Goal: Information Seeking & Learning: Learn about a topic

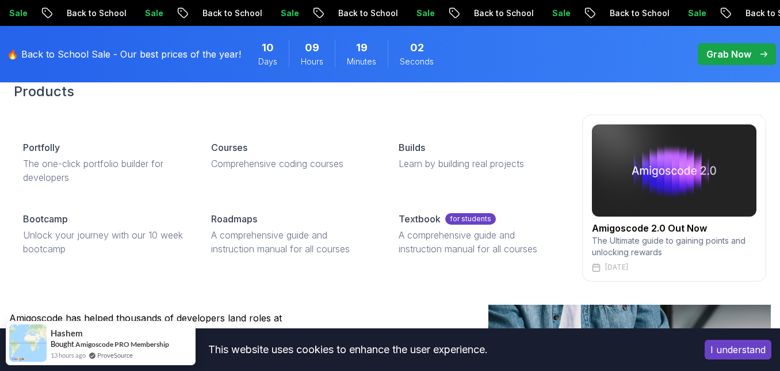
scroll to position [86, 0]
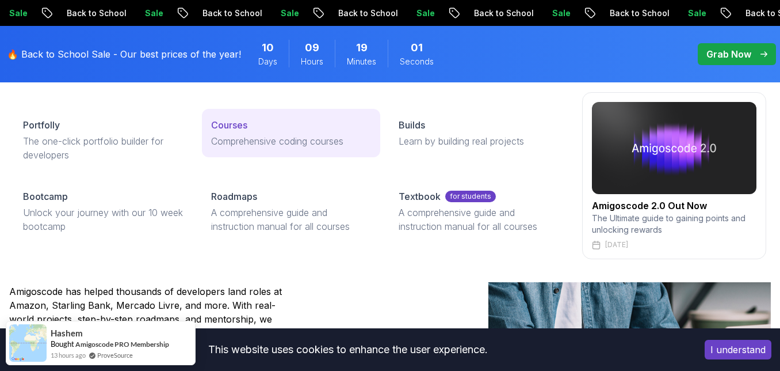
click at [228, 129] on p "Courses" at bounding box center [229, 125] width 36 height 14
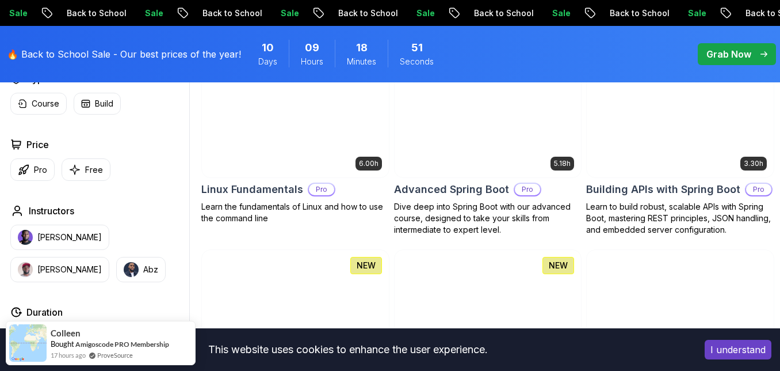
scroll to position [345, 0]
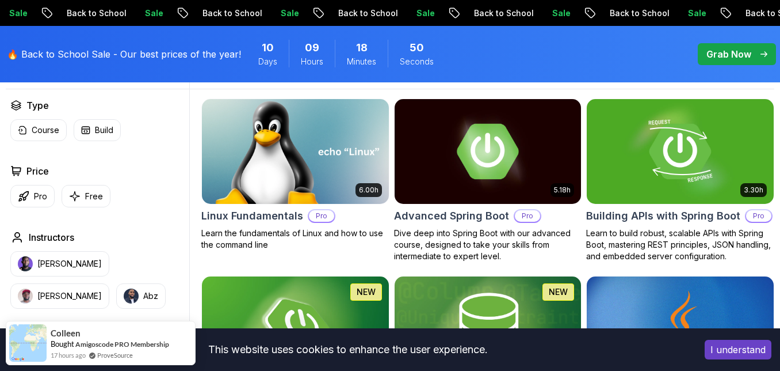
click at [255, 158] on img at bounding box center [295, 151] width 196 height 110
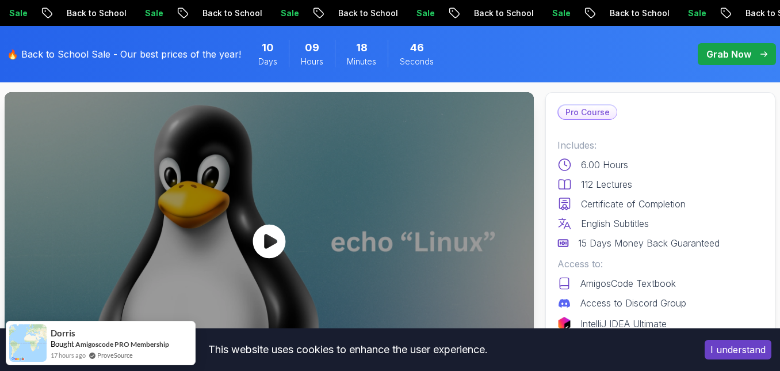
scroll to position [86, 0]
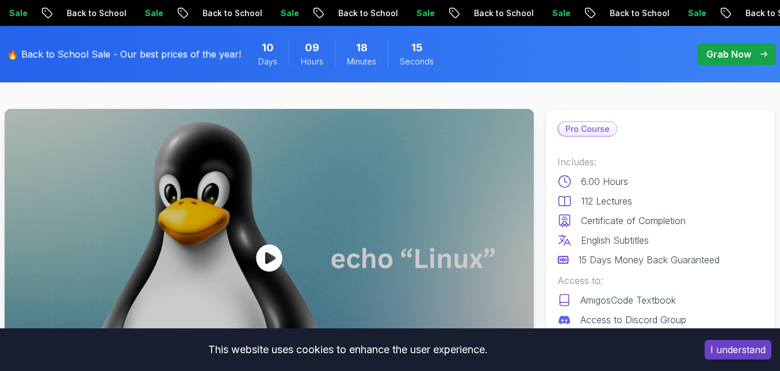
scroll to position [0, 0]
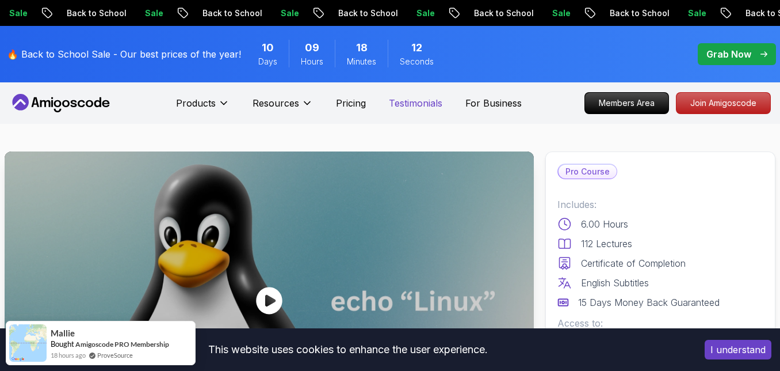
click at [429, 106] on p "Testimonials" at bounding box center [416, 103] width 54 height 14
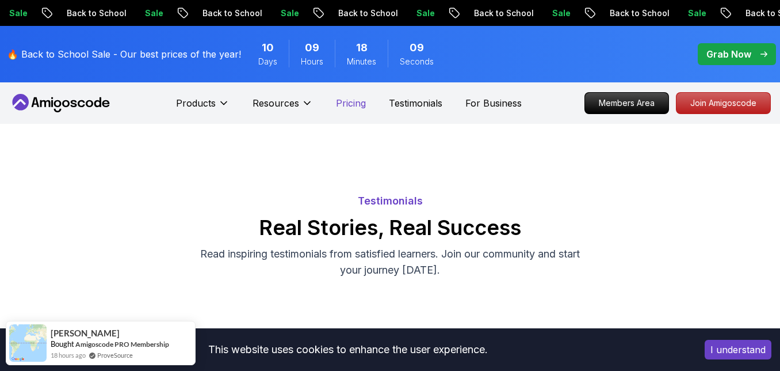
click at [354, 98] on p "Pricing" at bounding box center [351, 103] width 30 height 14
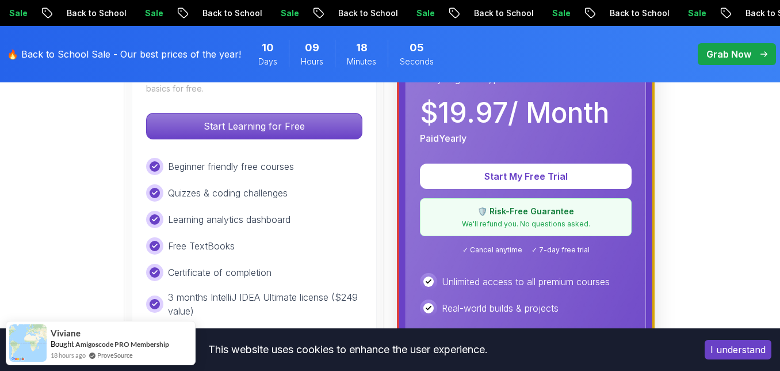
scroll to position [432, 0]
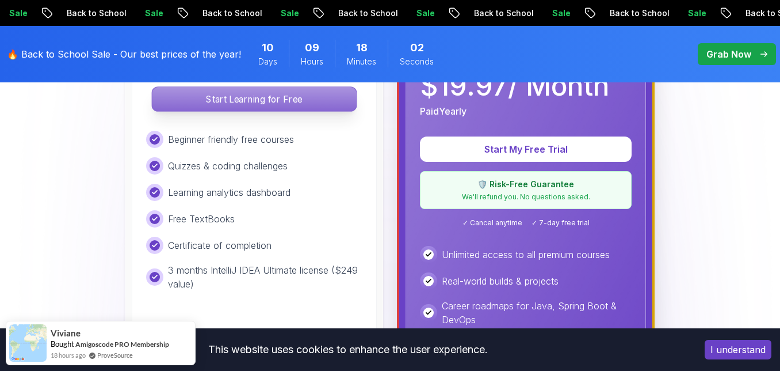
click at [284, 102] on p "Start Learning for Free" at bounding box center [254, 99] width 204 height 24
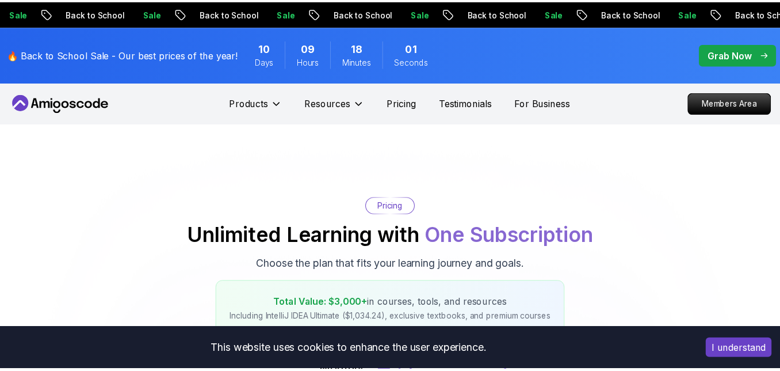
scroll to position [432, 0]
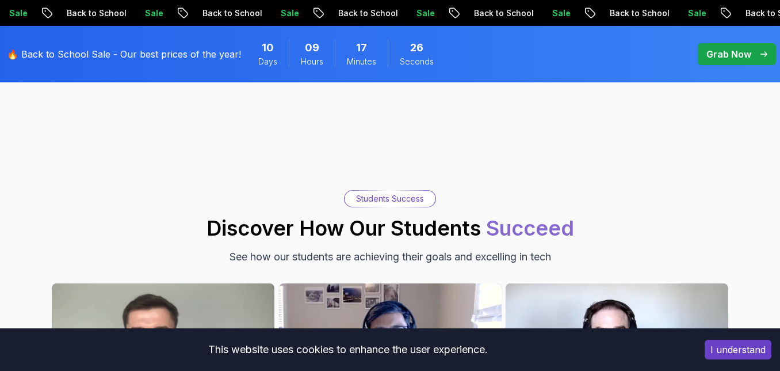
scroll to position [3713, 0]
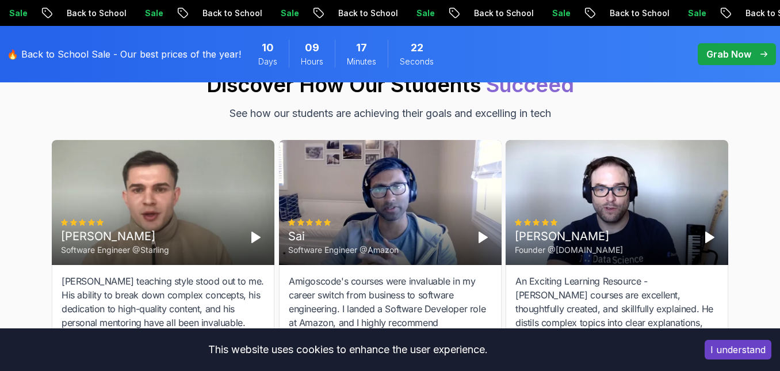
click at [150, 172] on div "Cristian Software Engineer @[PERSON_NAME]" at bounding box center [163, 202] width 223 height 125
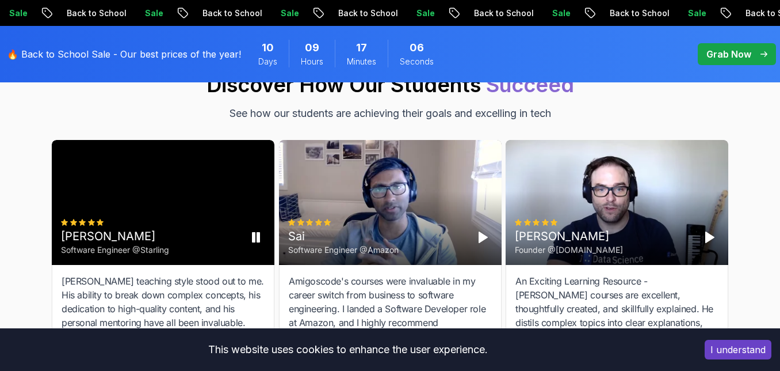
click at [208, 204] on div "Cristian Software Engineer @[PERSON_NAME]" at bounding box center [163, 202] width 223 height 125
click at [451, 174] on div "Sai Software Engineer @Amazon" at bounding box center [390, 202] width 223 height 125
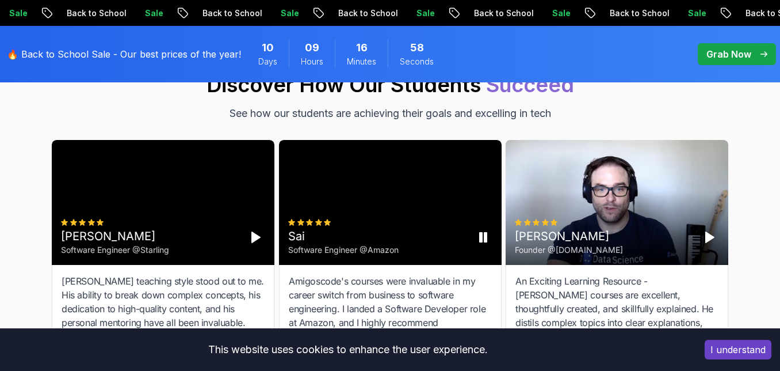
click at [416, 184] on div "Sai Software Engineer @Amazon" at bounding box center [390, 202] width 223 height 125
click at [624, 186] on div "[PERSON_NAME] Founder @[DOMAIN_NAME]" at bounding box center [617, 202] width 223 height 125
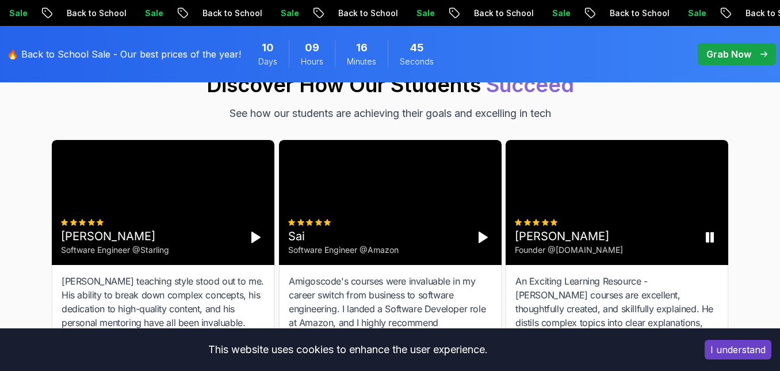
click at [624, 202] on div "[PERSON_NAME] Founder @[DOMAIN_NAME]" at bounding box center [617, 202] width 223 height 125
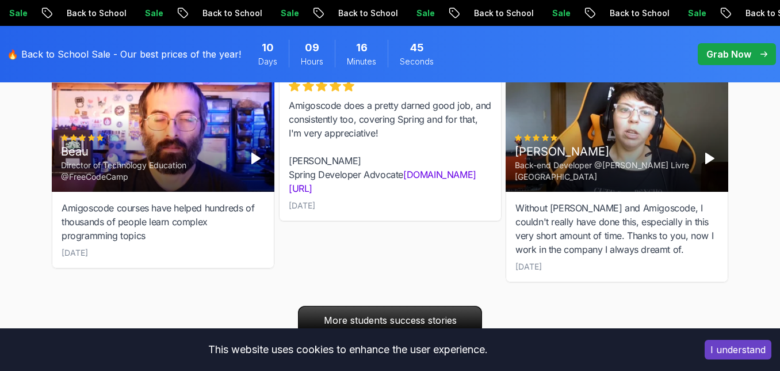
scroll to position [4058, 0]
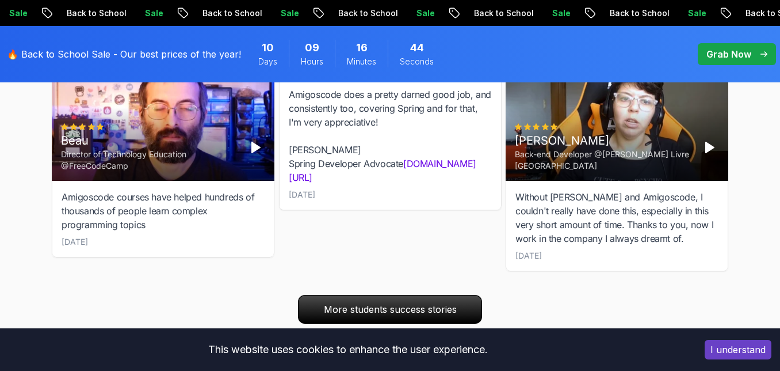
click at [156, 123] on div "Beau Director of Technology Education @FreeCodeCamp" at bounding box center [149, 147] width 177 height 48
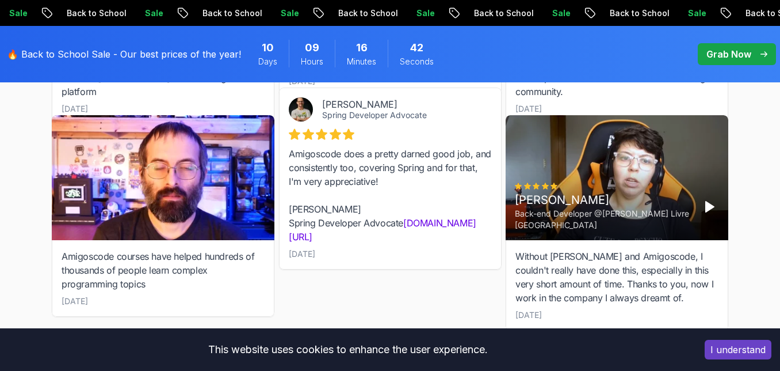
scroll to position [3972, 0]
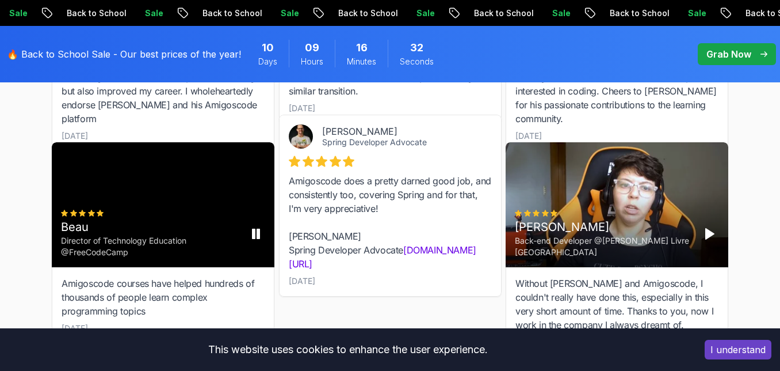
click at [181, 178] on div "Beau Director of Technology Education @FreeCodeCamp" at bounding box center [163, 204] width 223 height 125
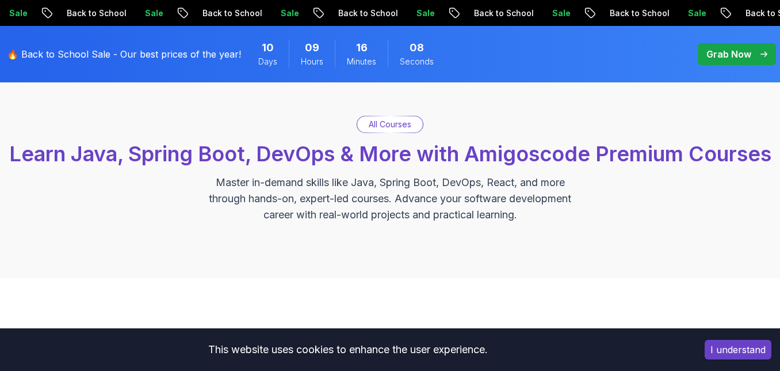
scroll to position [0, 0]
